Goal: Information Seeking & Learning: Learn about a topic

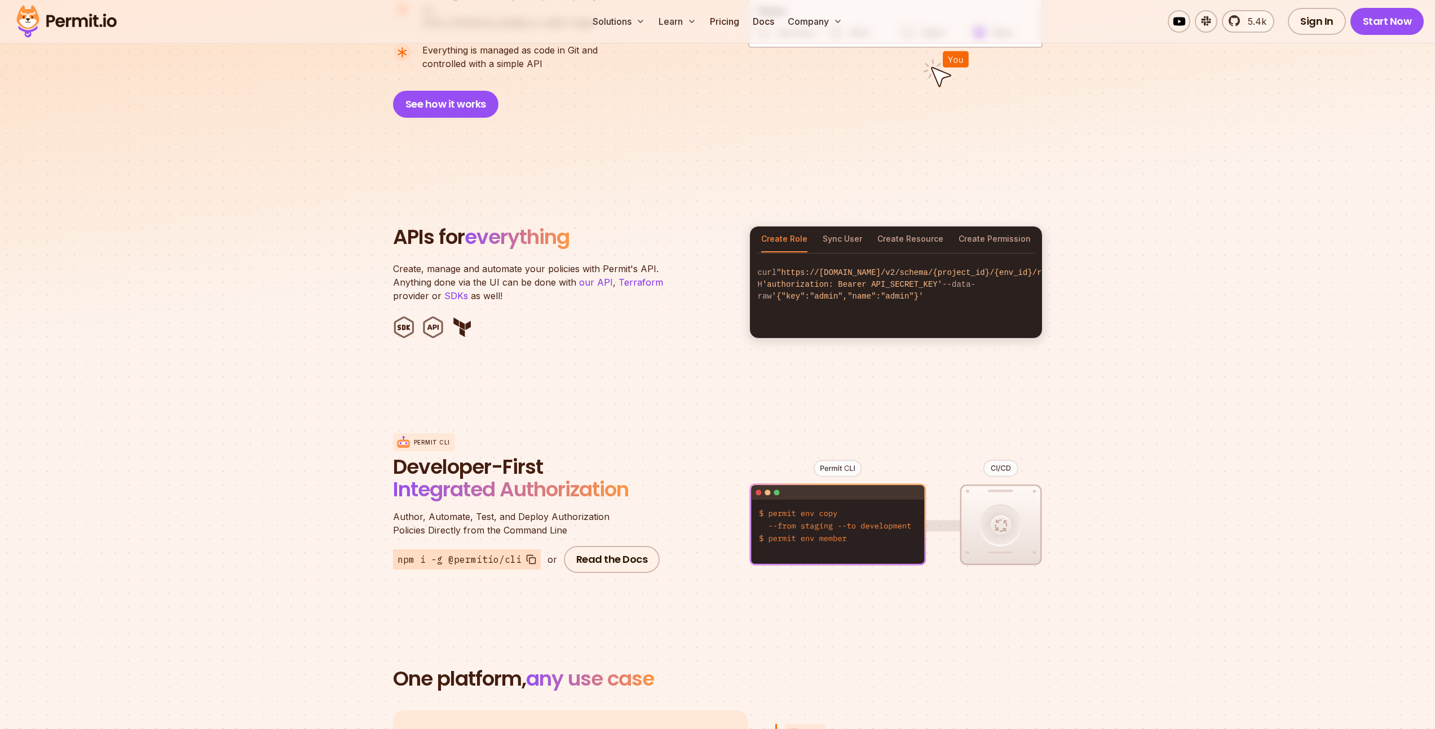
scroll to position [948, 0]
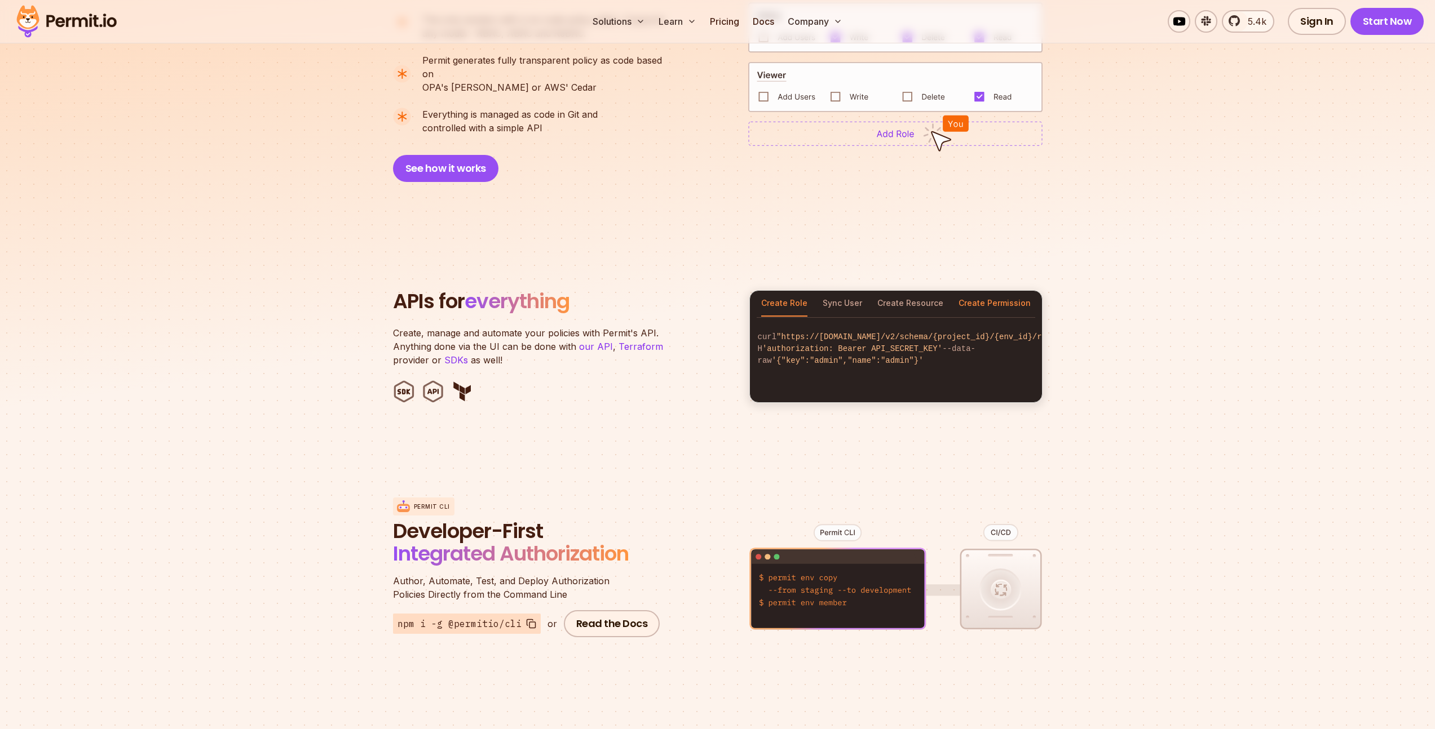
click at [981, 291] on button "Create Permission" at bounding box center [994, 304] width 72 height 26
click at [910, 291] on button "Create Resource" at bounding box center [910, 304] width 66 height 26
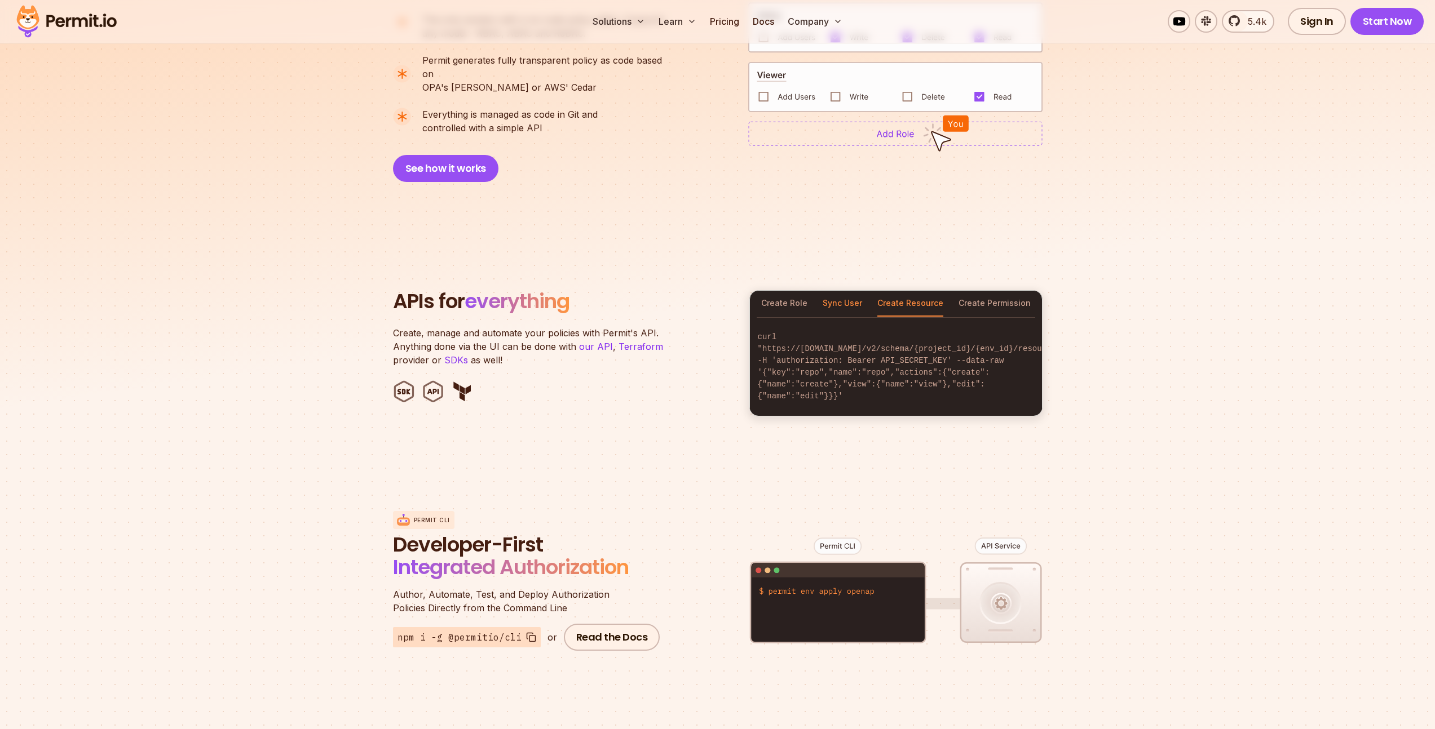
click at [840, 291] on button "Sync User" at bounding box center [841, 304] width 39 height 26
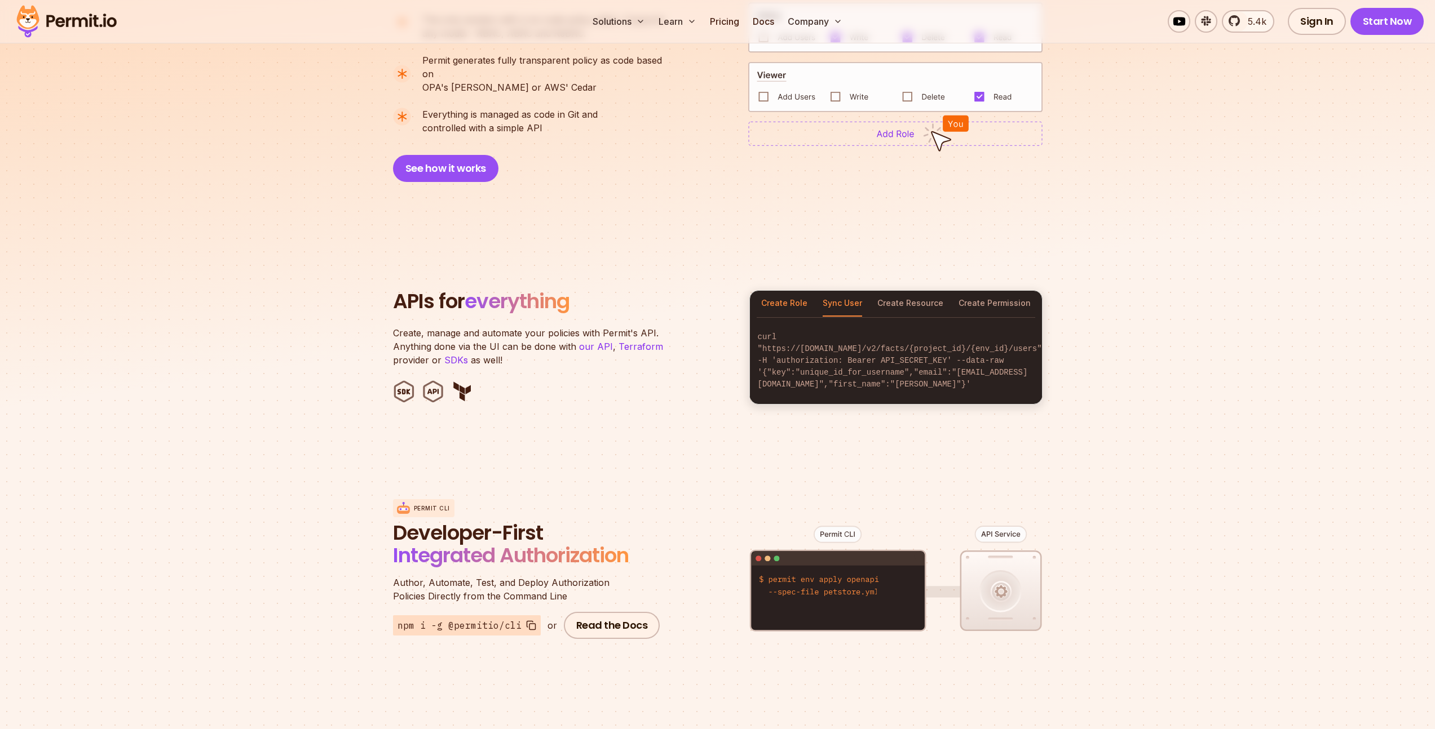
click at [780, 291] on button "Create Role" at bounding box center [784, 304] width 46 height 26
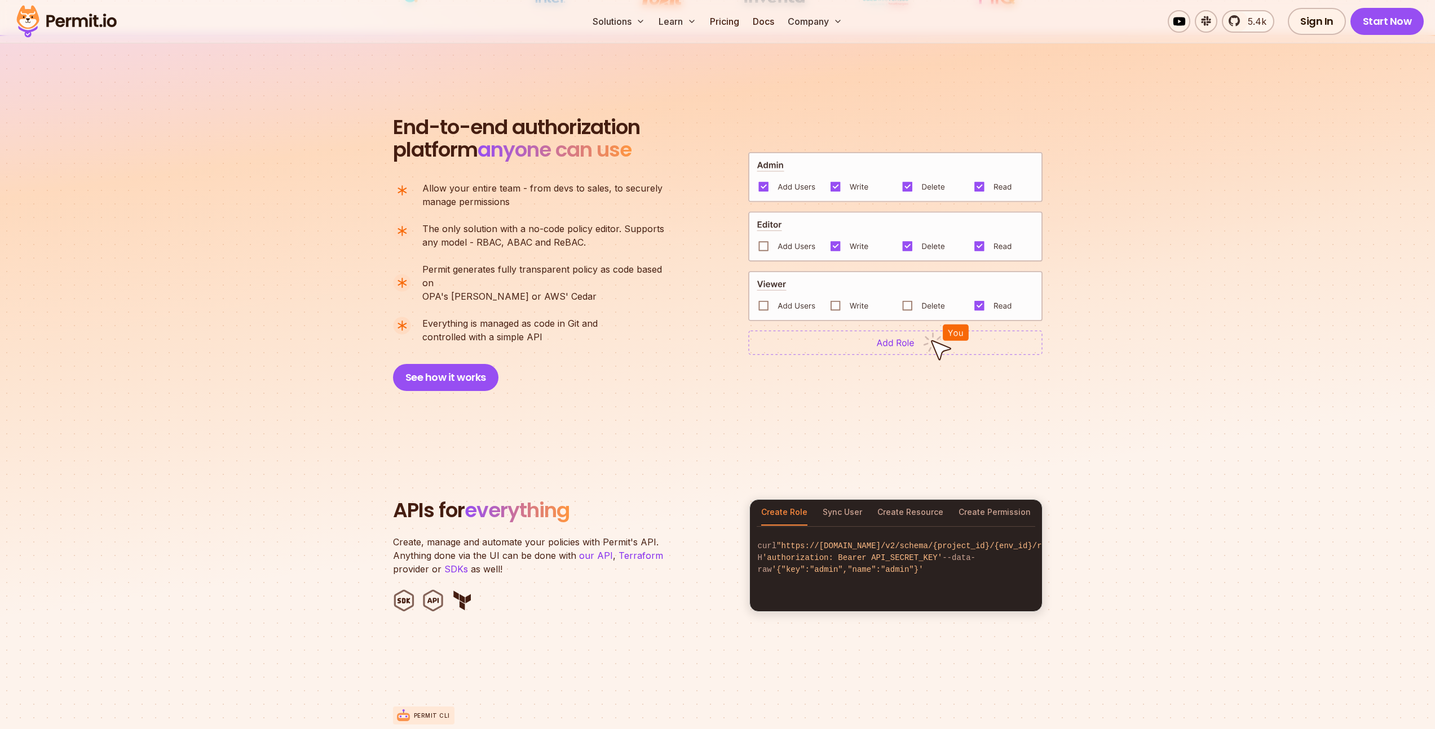
scroll to position [674, 0]
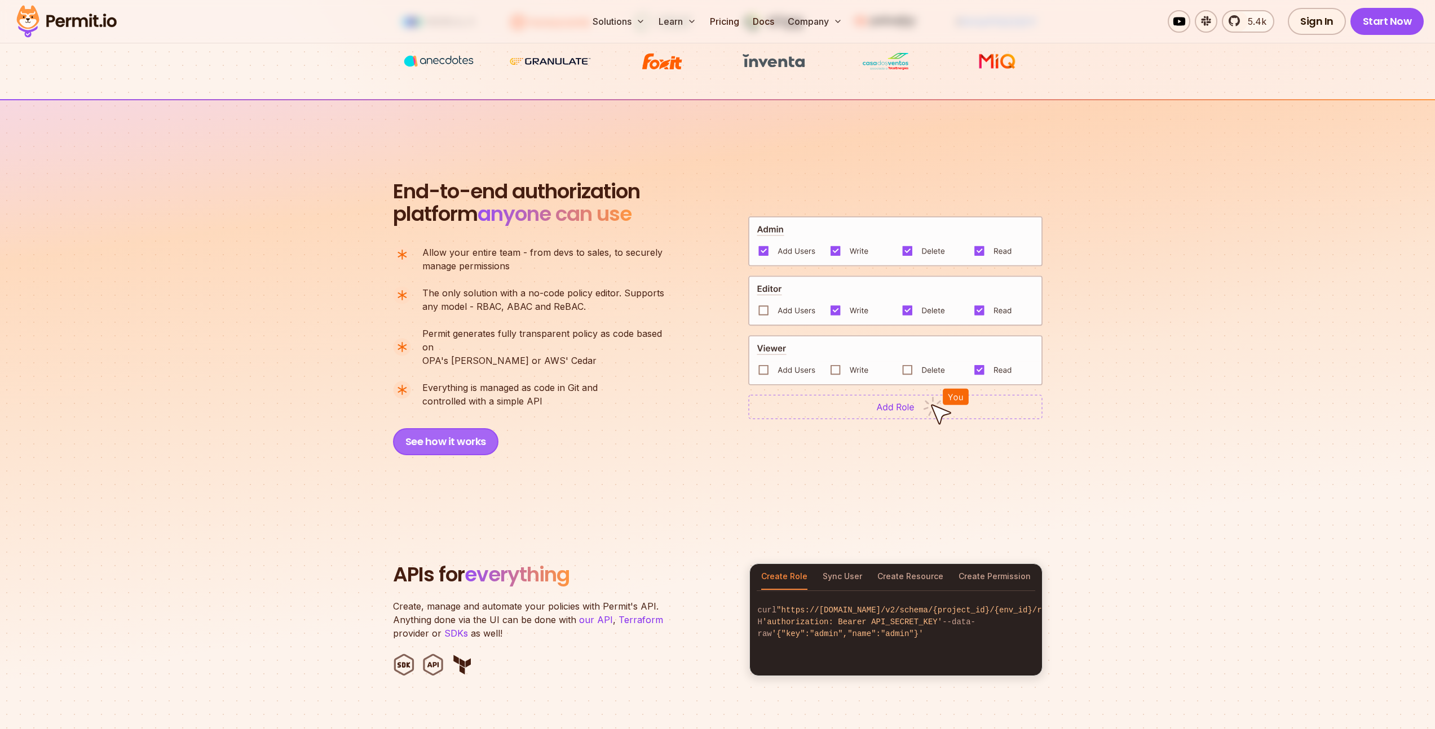
click at [430, 440] on button "See how it works" at bounding box center [445, 441] width 105 height 27
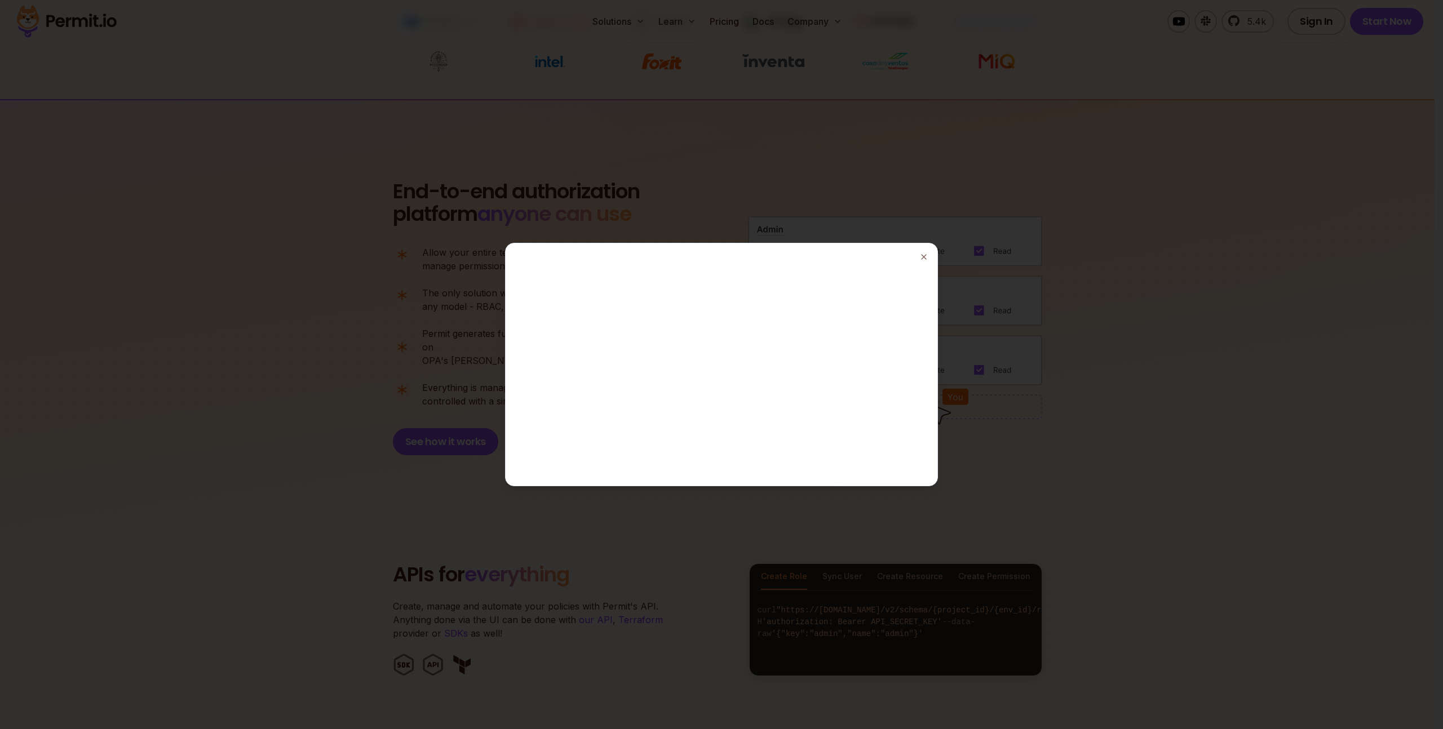
click at [960, 92] on div at bounding box center [721, 364] width 1443 height 729
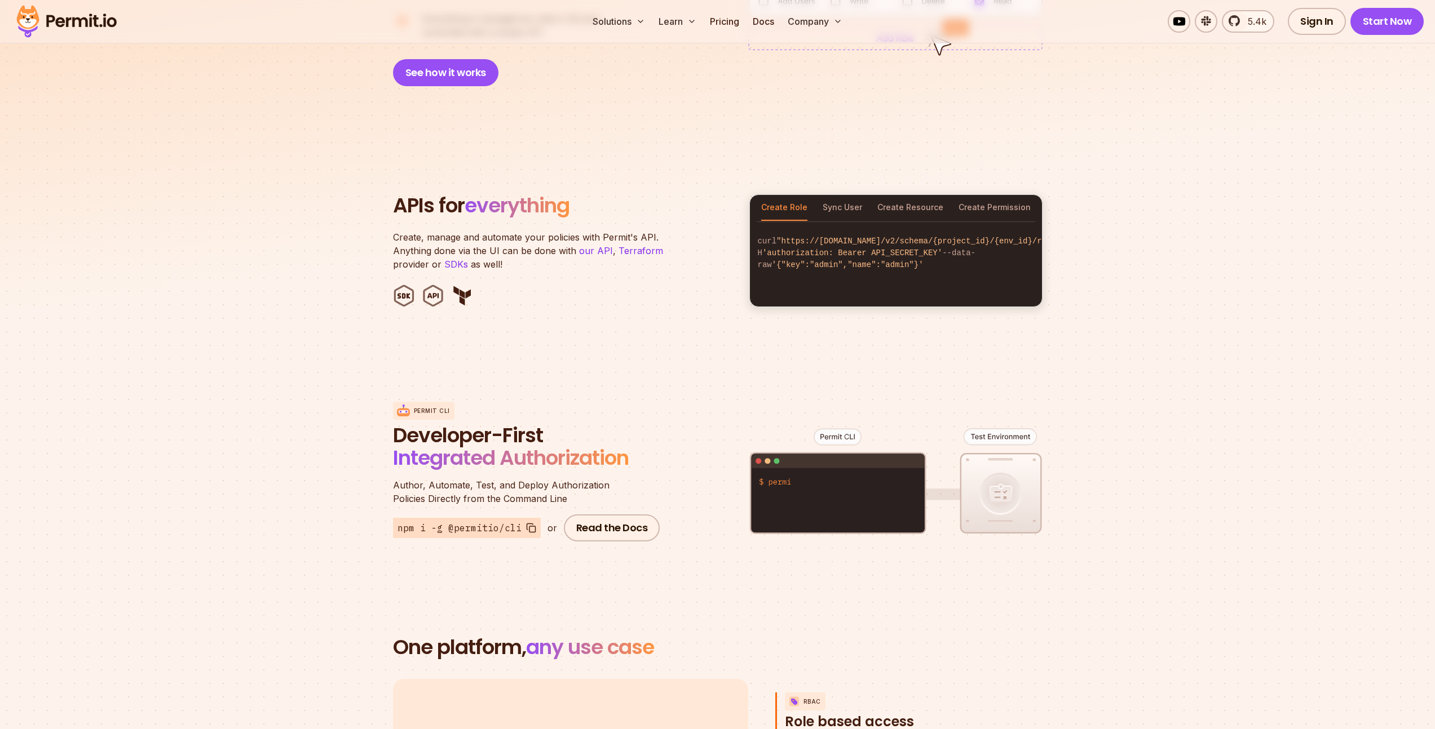
scroll to position [1108, 0]
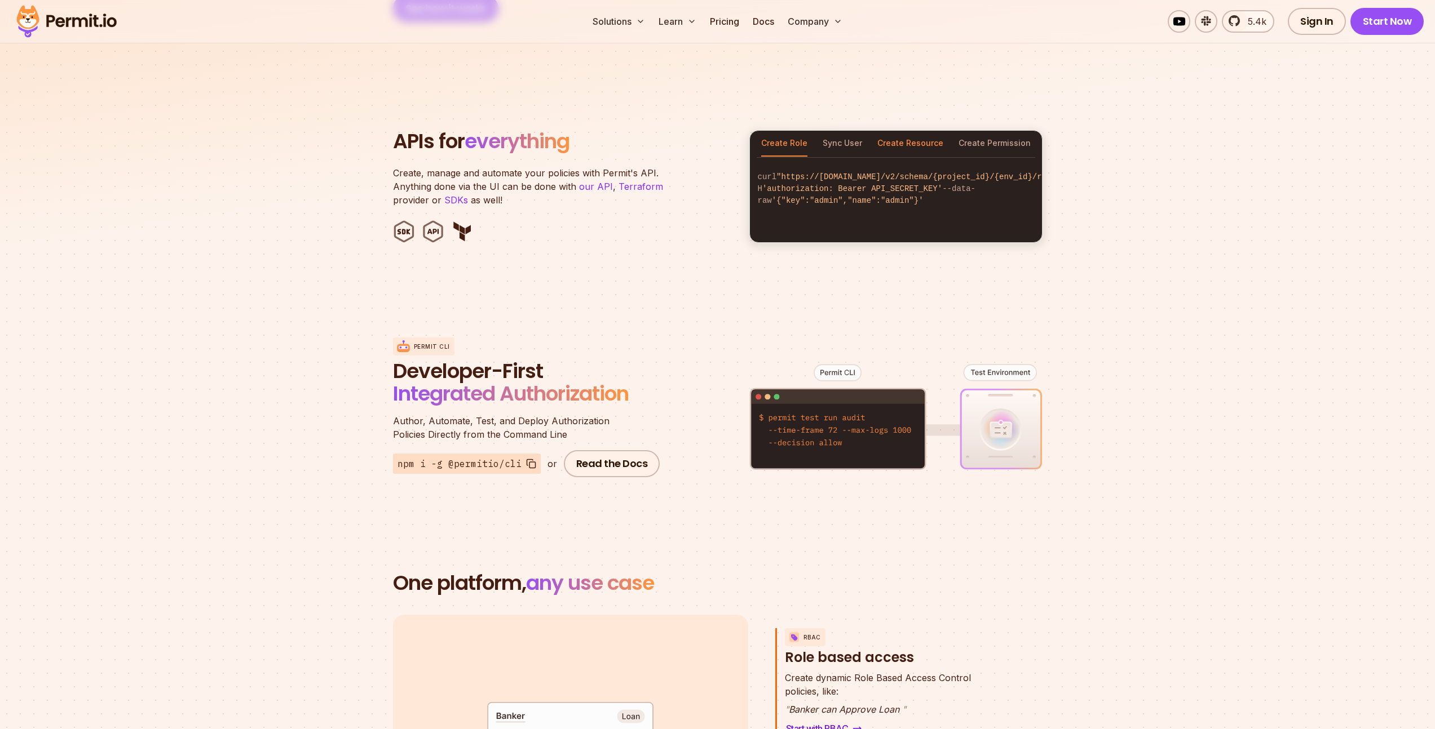
click at [895, 131] on button "Create Resource" at bounding box center [910, 144] width 66 height 26
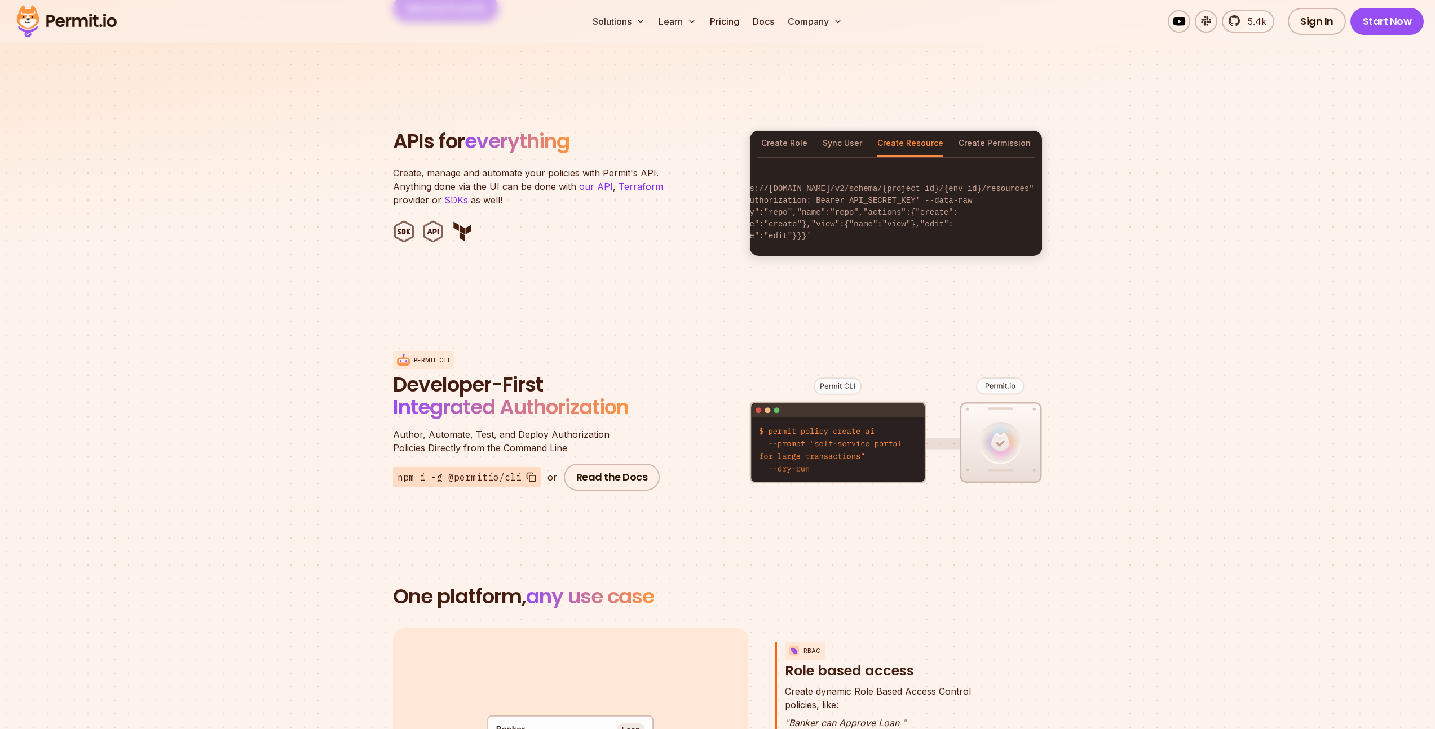
scroll to position [0, 0]
click at [789, 131] on button "Create Role" at bounding box center [784, 144] width 46 height 26
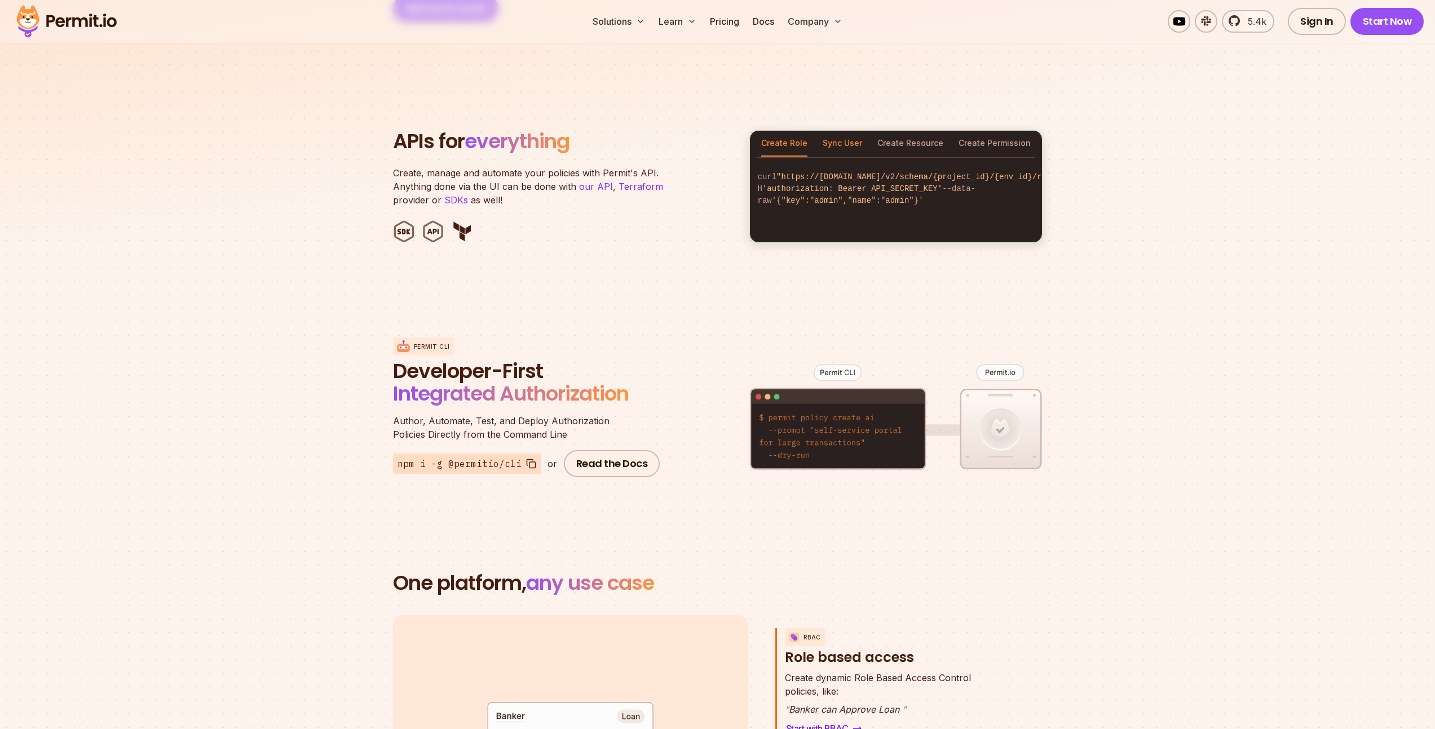
click at [846, 131] on button "Sync User" at bounding box center [841, 144] width 39 height 26
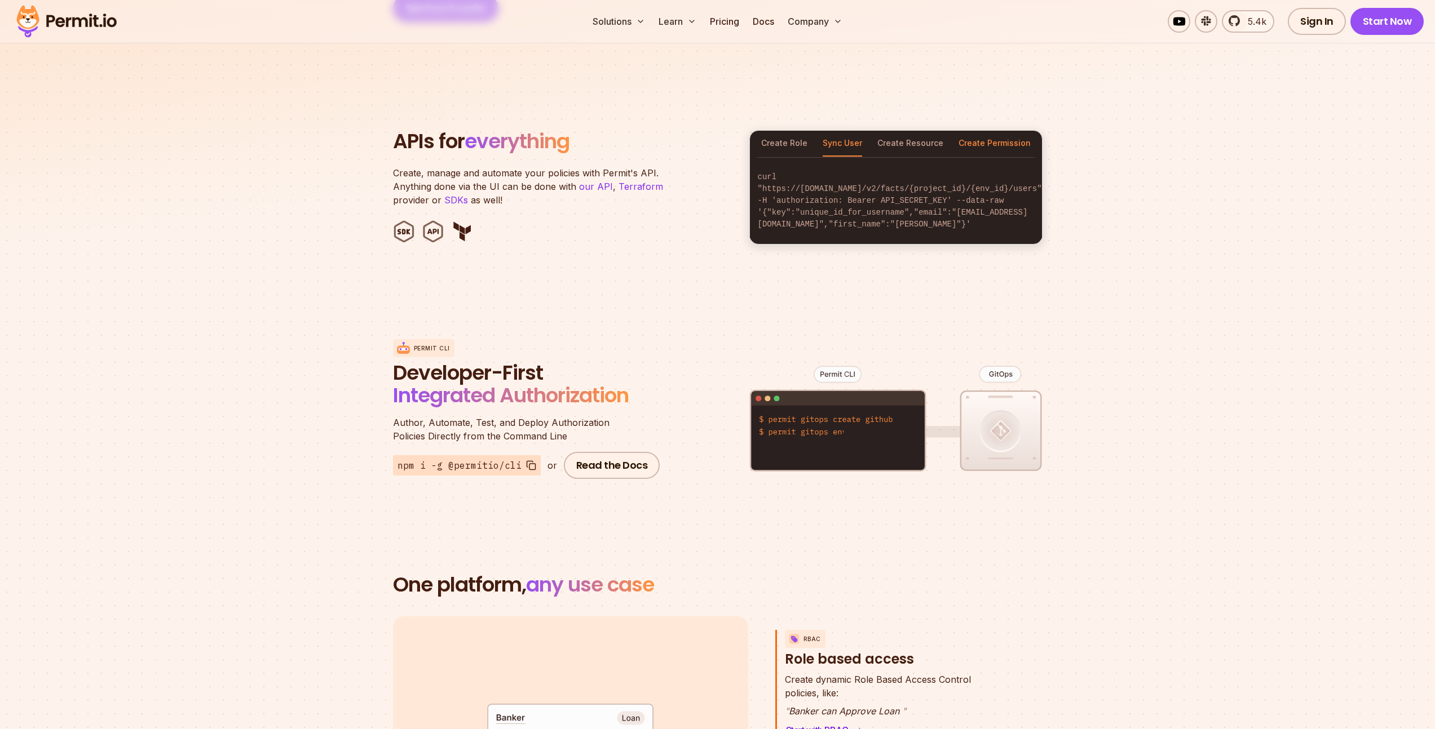
click at [988, 131] on button "Create Permission" at bounding box center [994, 144] width 72 height 26
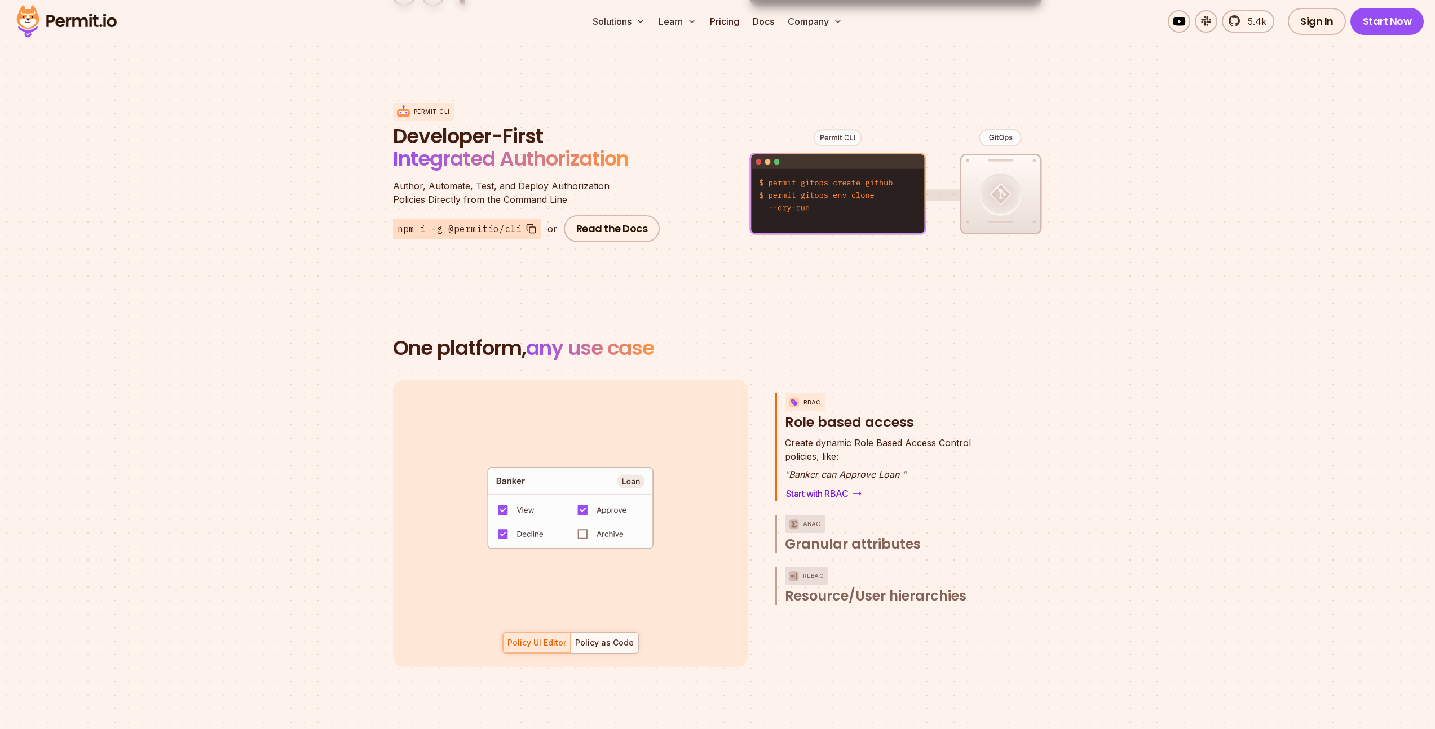
scroll to position [1591, 0]
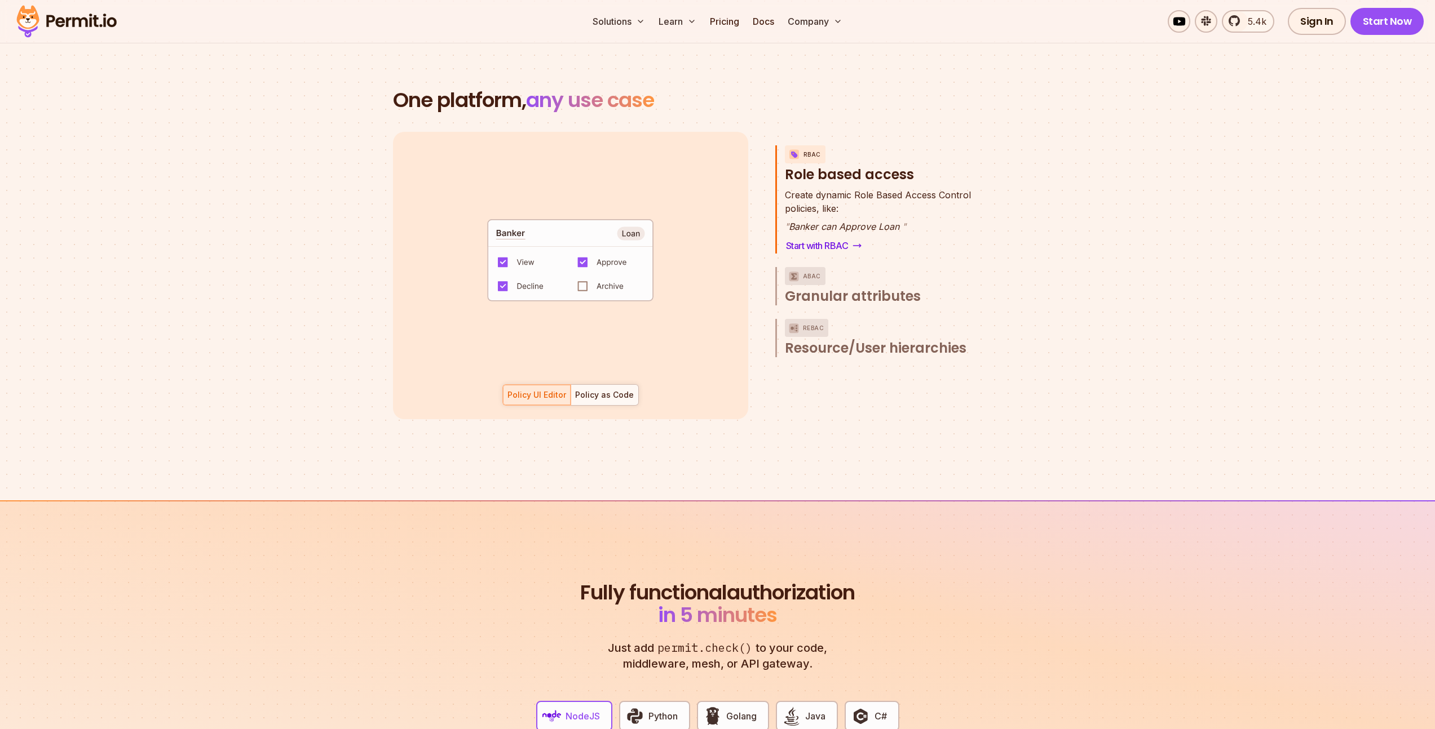
click at [617, 390] on div "Policy as Code" at bounding box center [604, 395] width 59 height 11
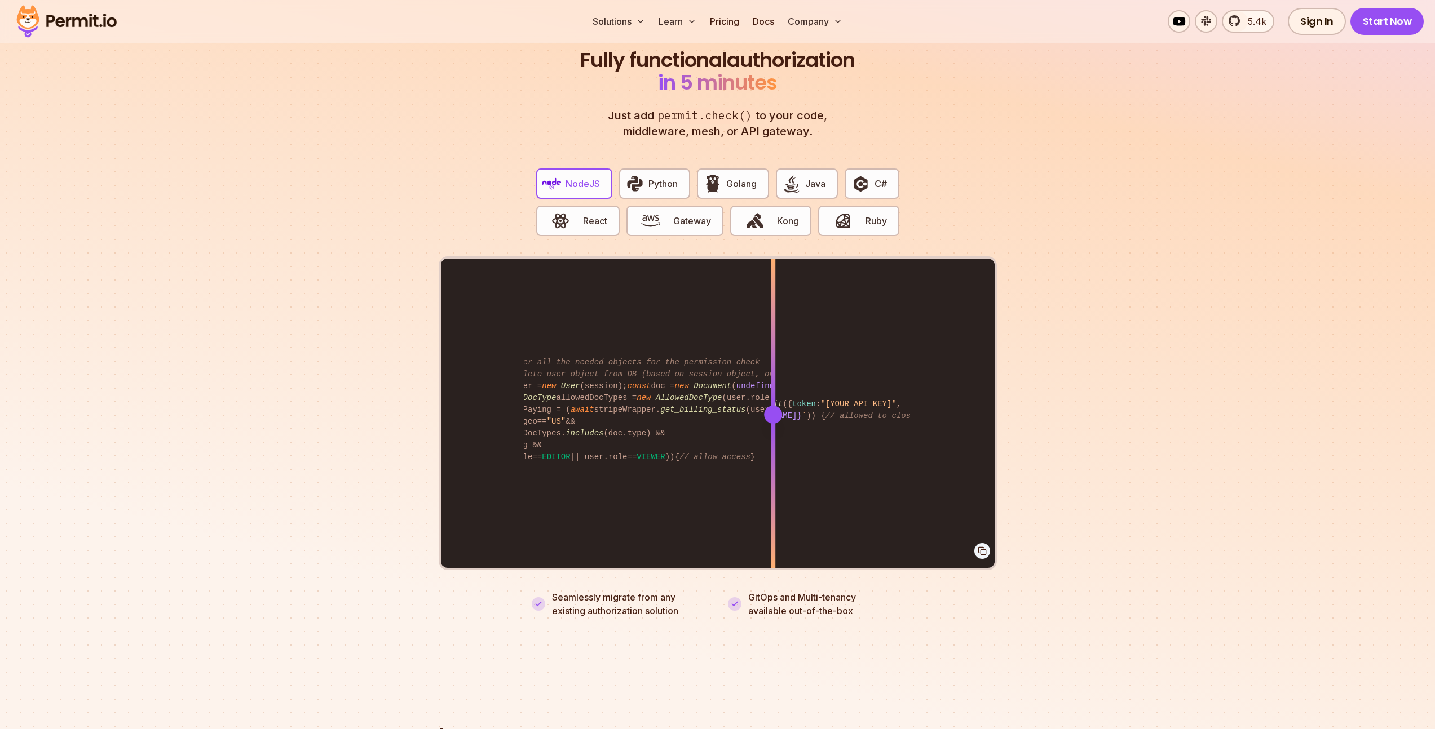
scroll to position [0, 0]
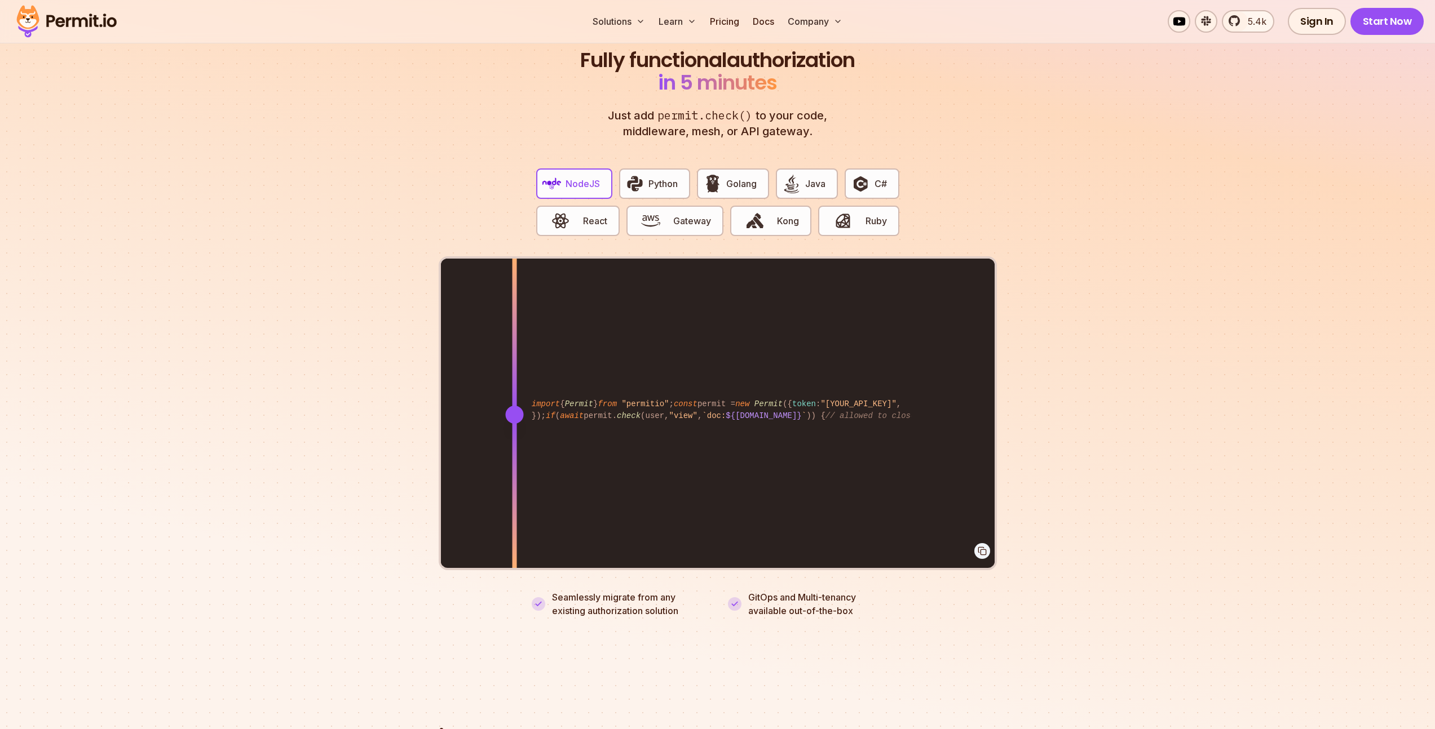
drag, startPoint x: 770, startPoint y: 404, endPoint x: 514, endPoint y: 403, distance: 255.9
click at [514, 406] on div at bounding box center [514, 415] width 18 height 18
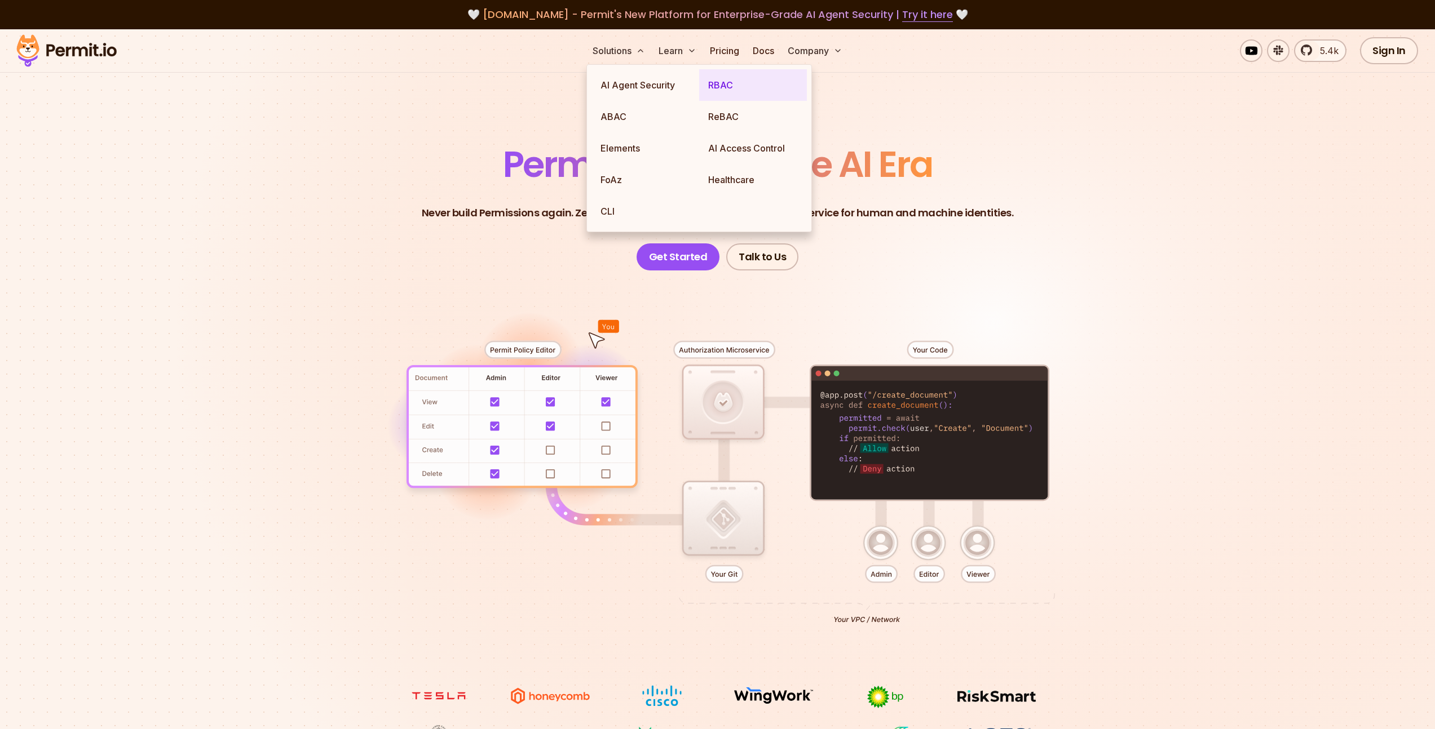
click at [733, 84] on link "RBAC" at bounding box center [753, 85] width 108 height 32
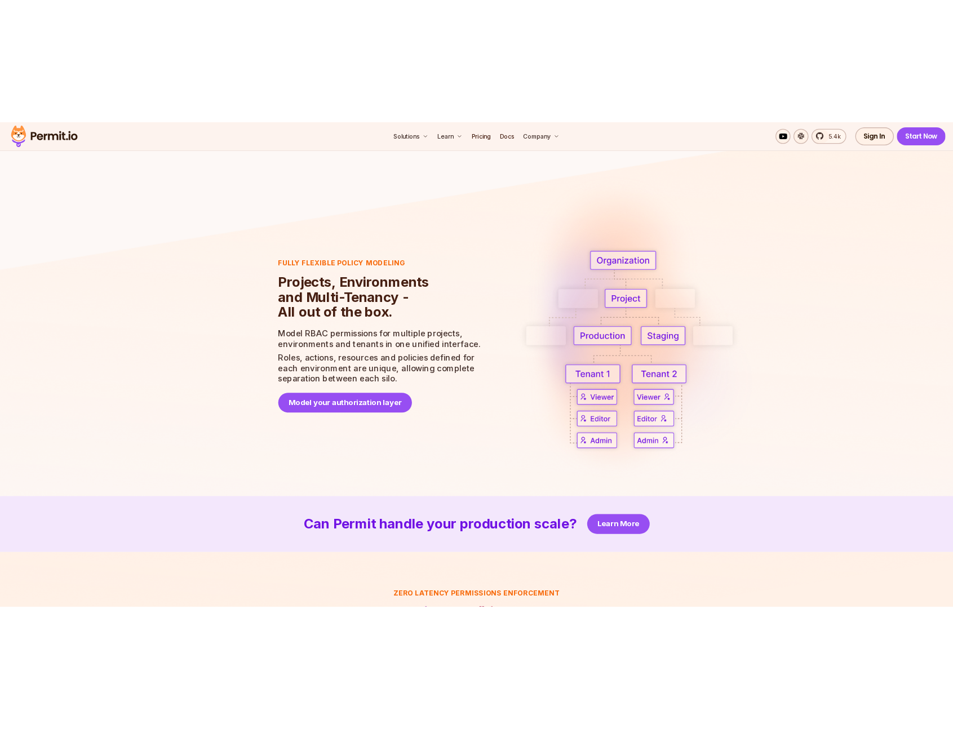
scroll to position [2129, 0]
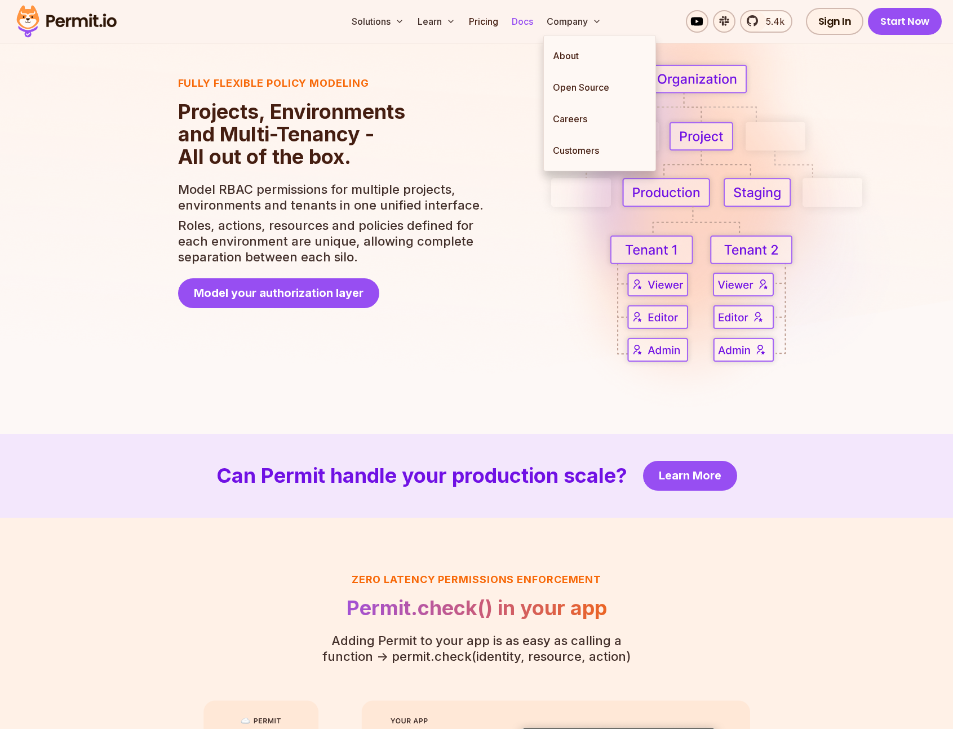
click at [533, 19] on link "Docs" at bounding box center [522, 21] width 30 height 23
